Goal: Information Seeking & Learning: Check status

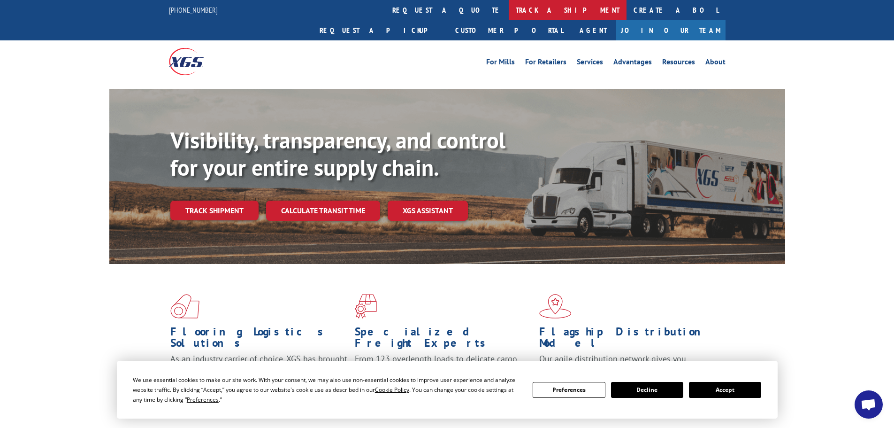
click at [509, 9] on link "track a shipment" at bounding box center [568, 10] width 118 height 20
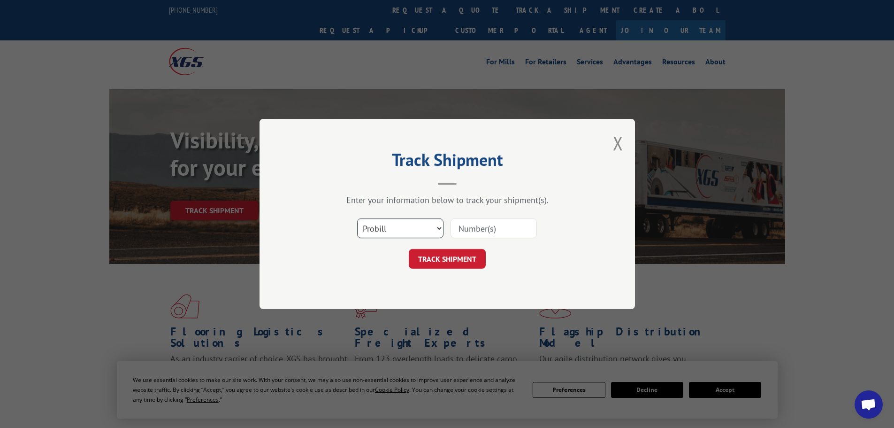
click at [388, 223] on select "Select category... Probill BOL PO" at bounding box center [400, 228] width 86 height 20
select select "bol"
click at [357, 218] on select "Select category... Probill BOL PO" at bounding box center [400, 228] width 86 height 20
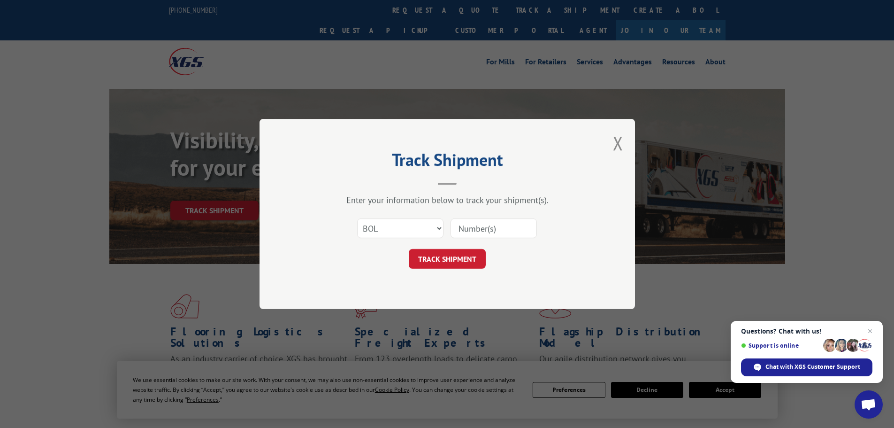
click at [484, 233] on input at bounding box center [494, 228] width 86 height 20
paste input "5225826"
type input "5225826"
click at [466, 264] on button "TRACK SHIPMENT" at bounding box center [447, 259] width 77 height 20
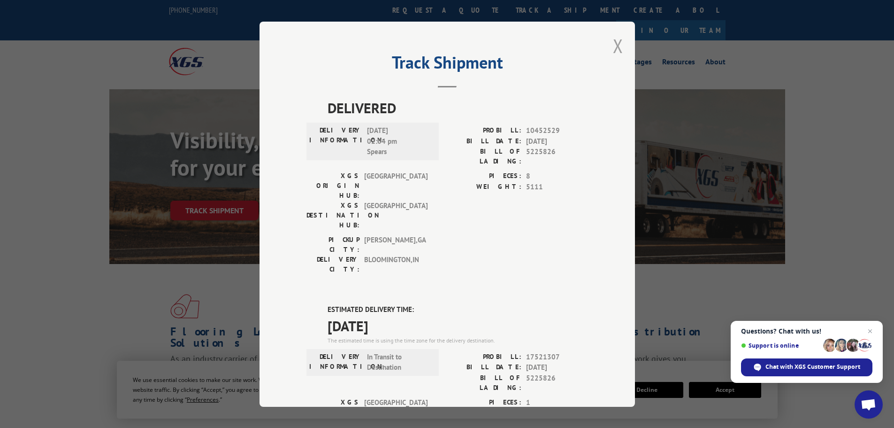
click at [613, 46] on button "Close modal" at bounding box center [618, 45] width 10 height 25
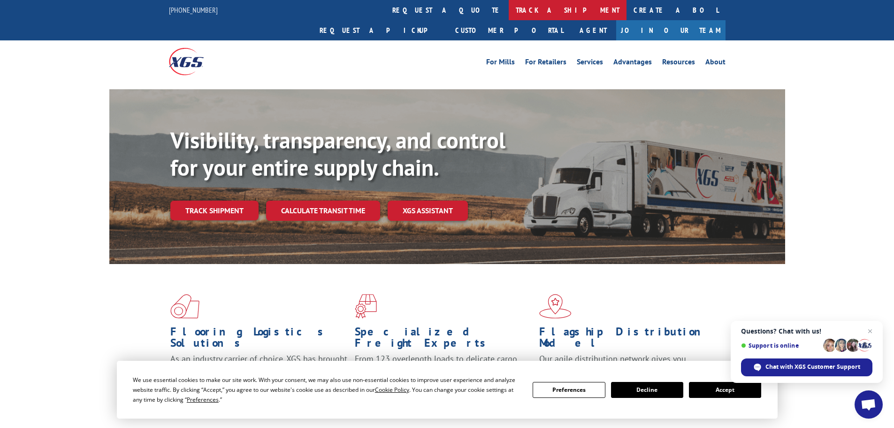
click at [509, 5] on link "track a shipment" at bounding box center [568, 10] width 118 height 20
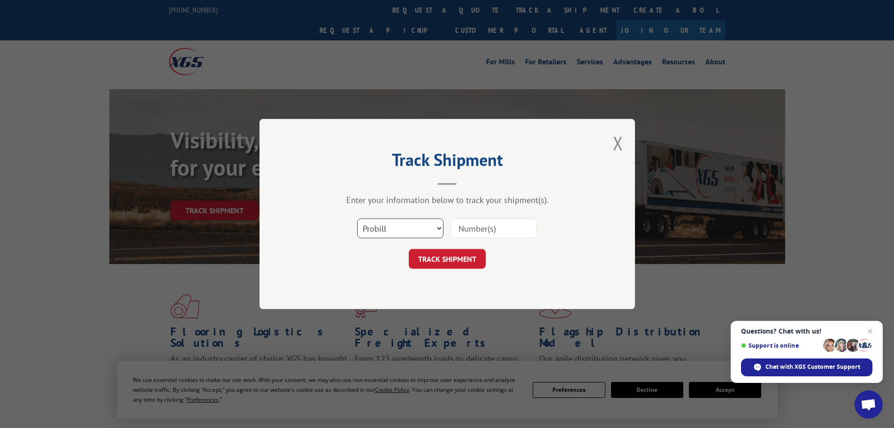
click at [410, 226] on select "Select category... Probill BOL PO" at bounding box center [400, 228] width 86 height 20
select select "bol"
click at [357, 218] on select "Select category... Probill BOL PO" at bounding box center [400, 228] width 86 height 20
click at [464, 229] on input at bounding box center [494, 228] width 86 height 20
paste input "6021748"
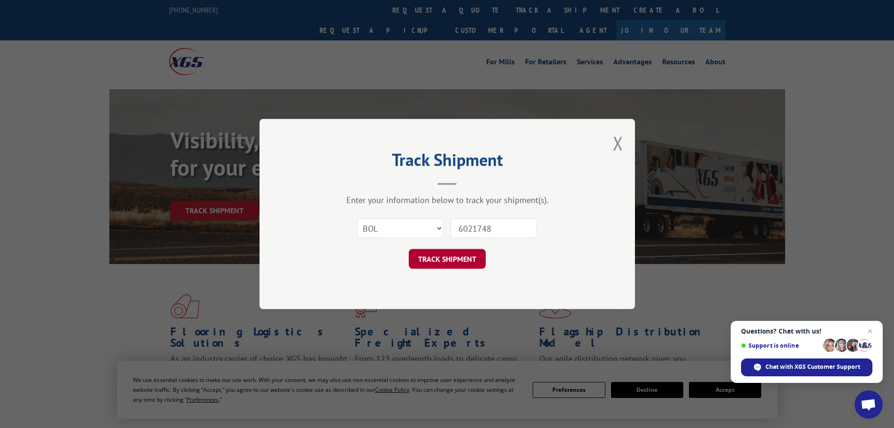
type input "6021748"
click at [470, 255] on button "TRACK SHIPMENT" at bounding box center [447, 259] width 77 height 20
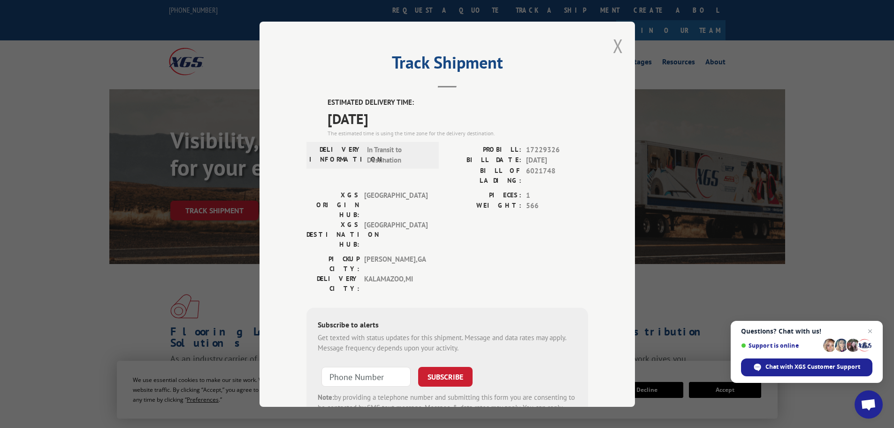
click at [616, 44] on button "Close modal" at bounding box center [618, 45] width 10 height 25
